Goal: Check status

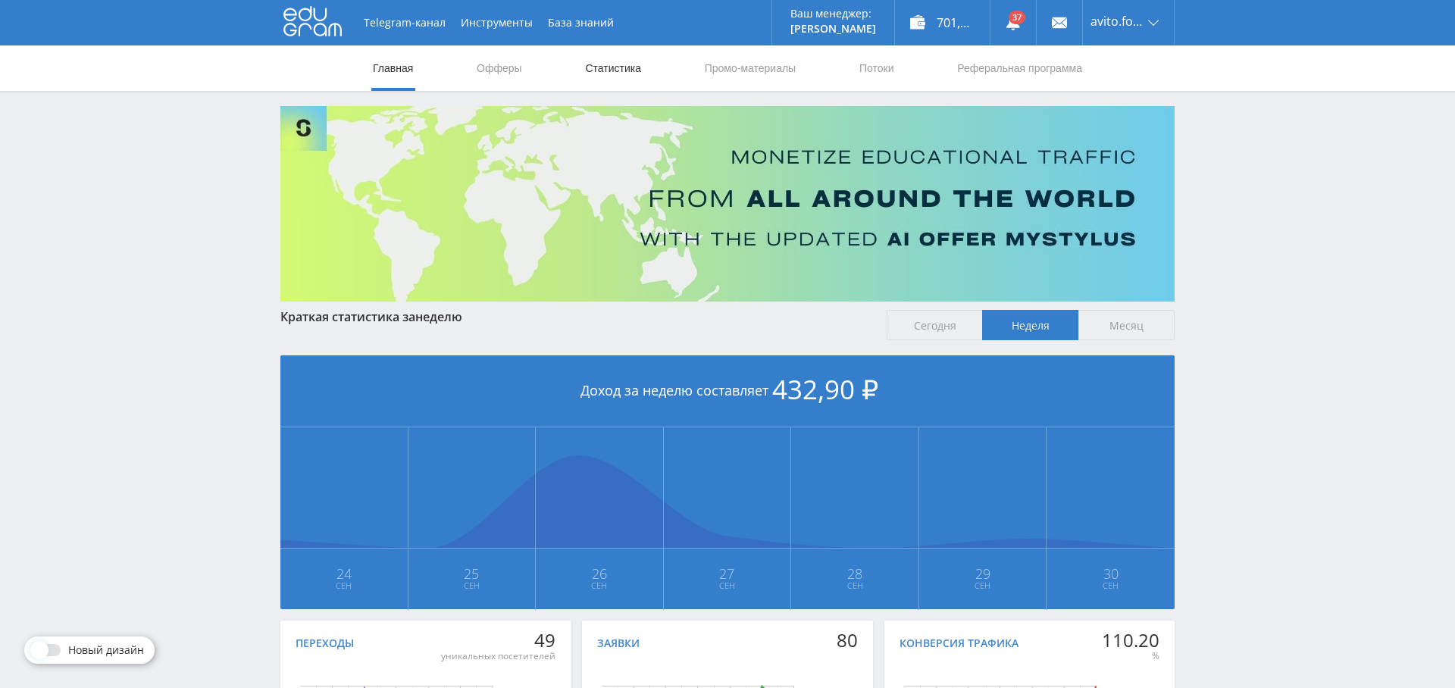
click at [640, 67] on link "Статистика" at bounding box center [613, 67] width 59 height 45
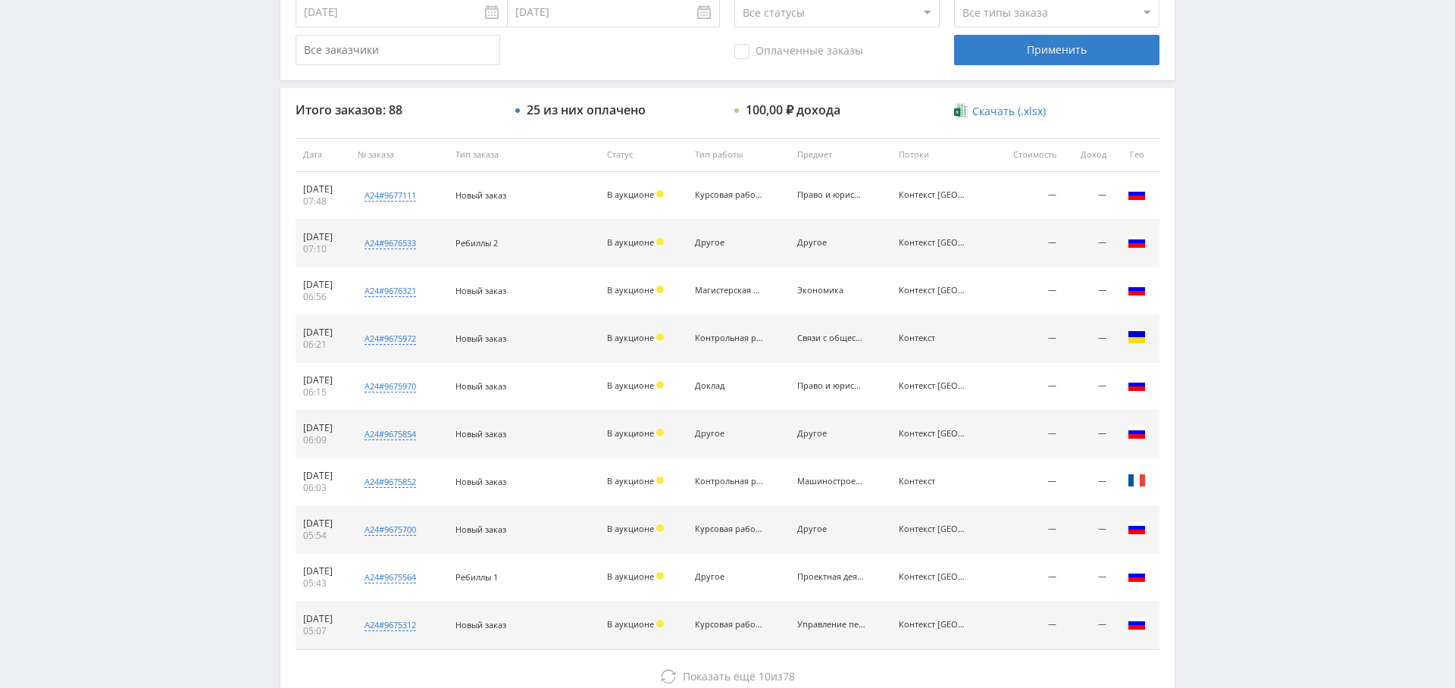
scroll to position [394, 0]
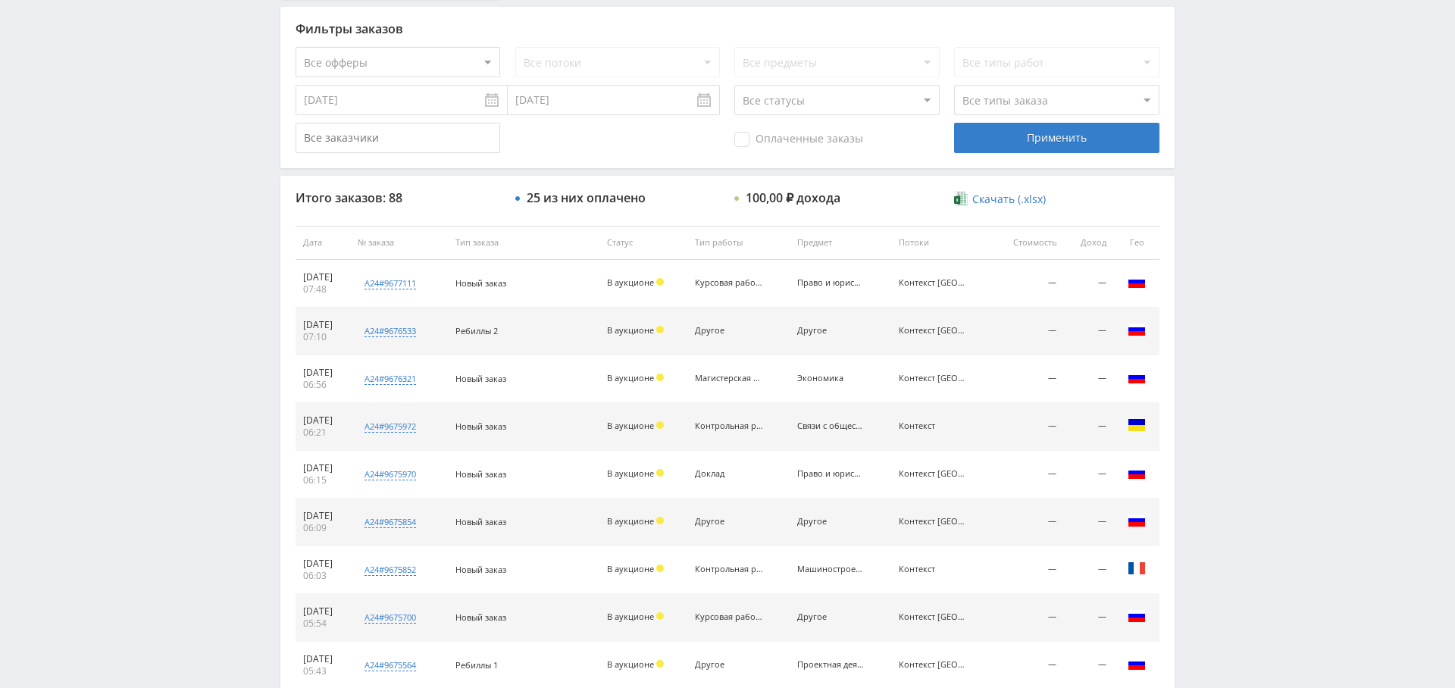
click at [424, 63] on select "Все офферы MyStylus MyStylus - Revshare Кэмп Studybay Автор24 Studybay [GEOGRAP…" at bounding box center [398, 62] width 205 height 30
select select "1"
click at [1055, 142] on div "Применить" at bounding box center [1056, 138] width 205 height 30
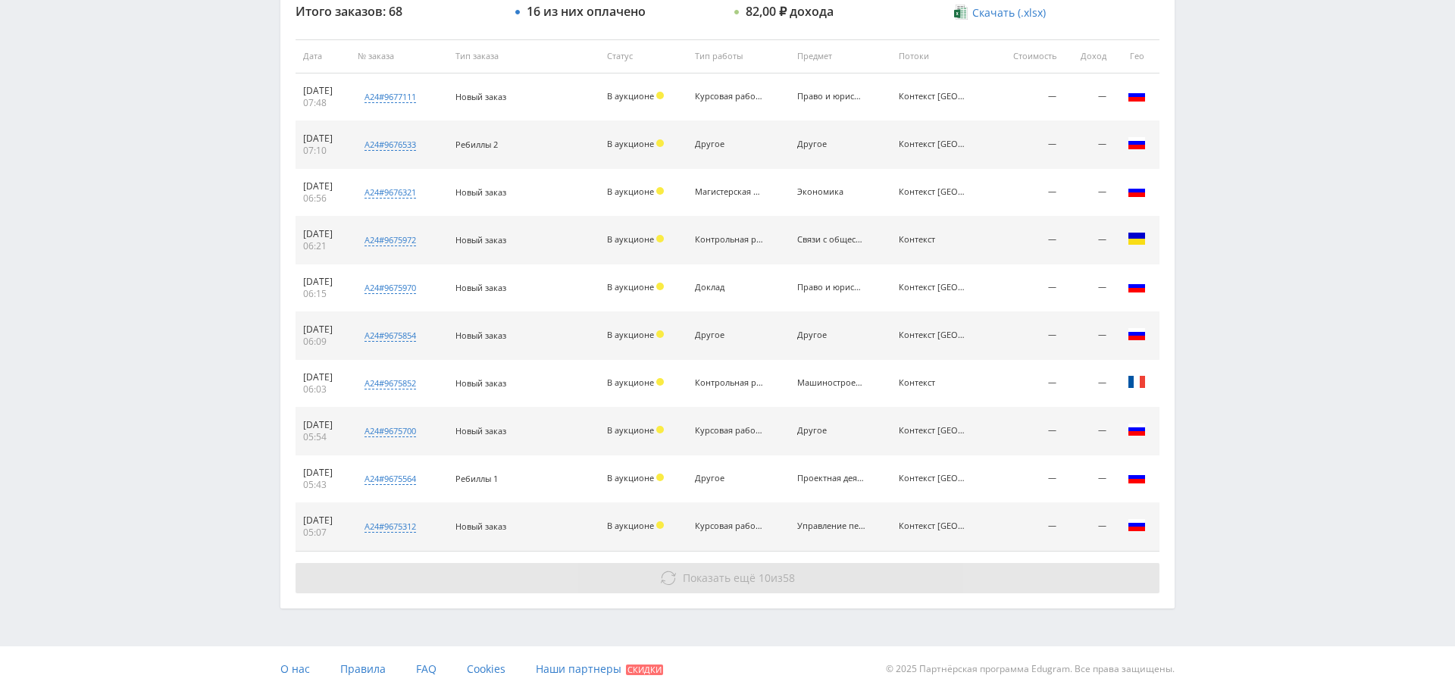
click at [708, 574] on span "Показать ещё" at bounding box center [719, 578] width 73 height 14
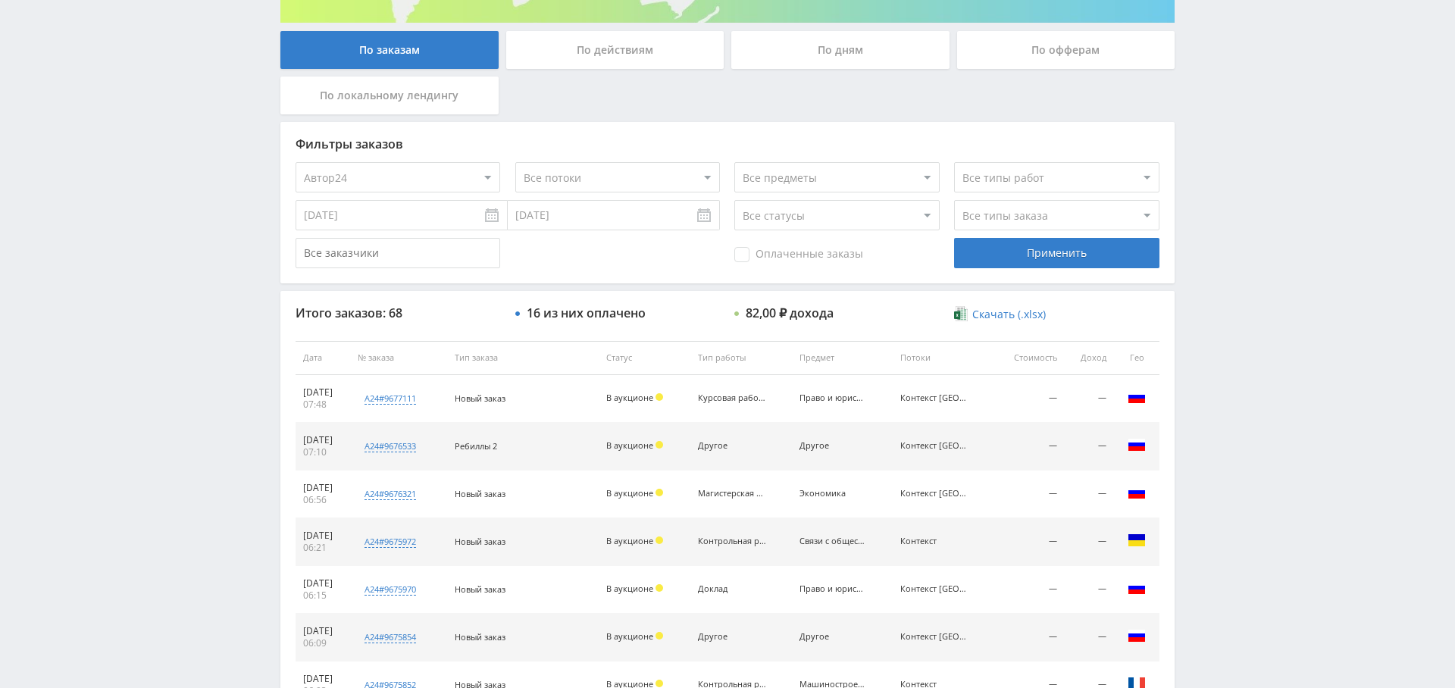
scroll to position [0, 0]
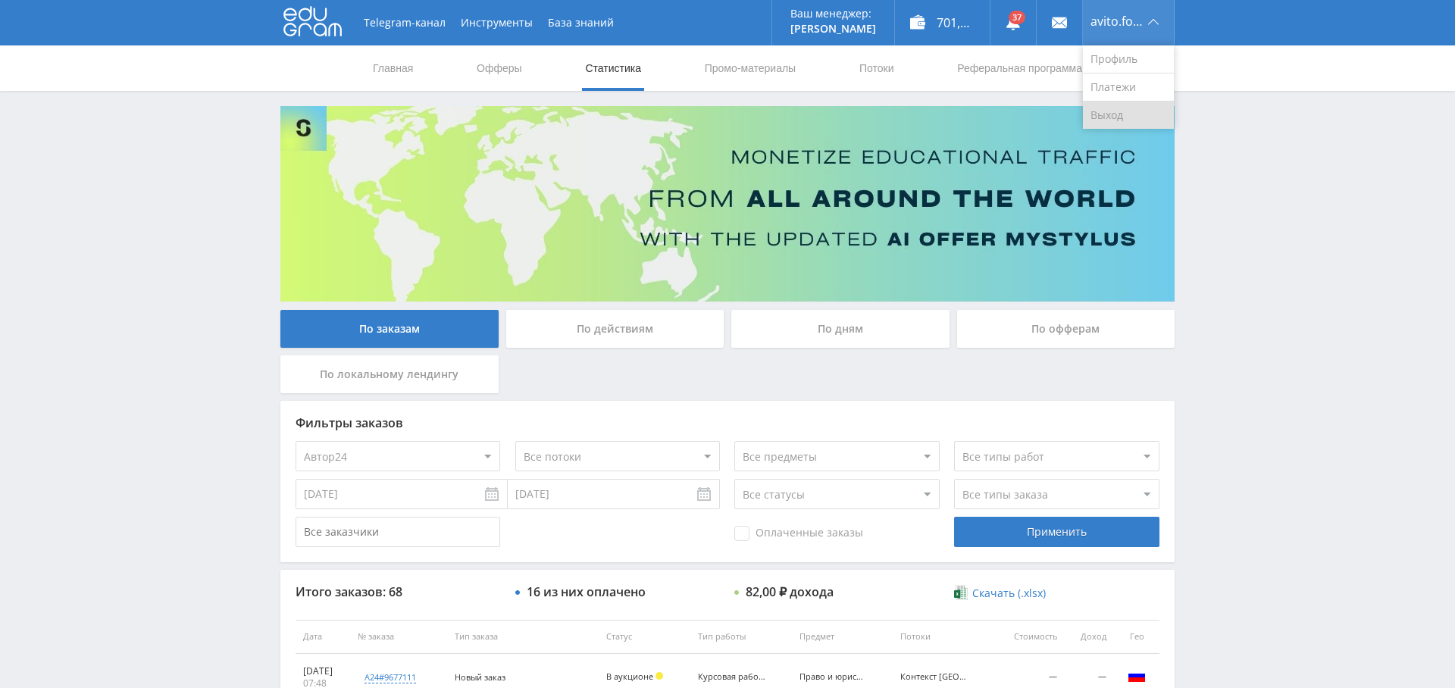
click at [1121, 110] on link "Выход" at bounding box center [1128, 115] width 91 height 27
